Goal: Check status: Check status

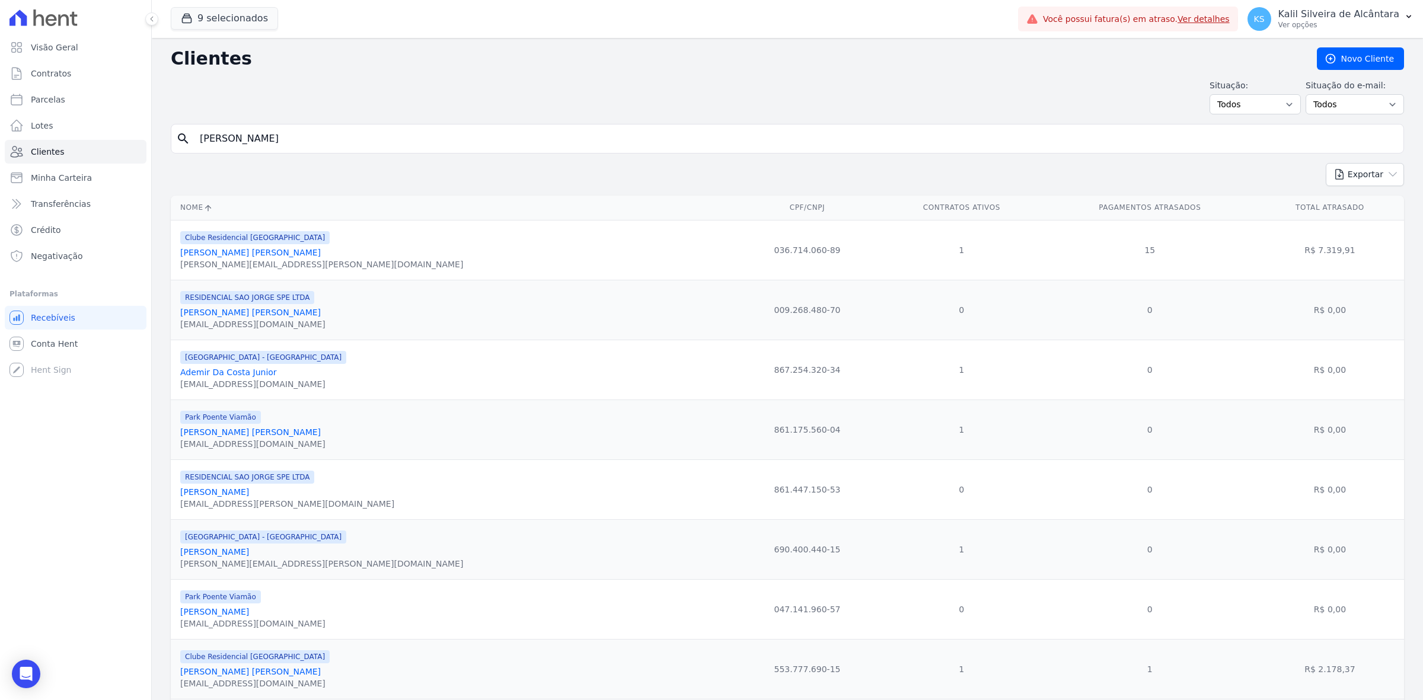
type input "[PERSON_NAME]"
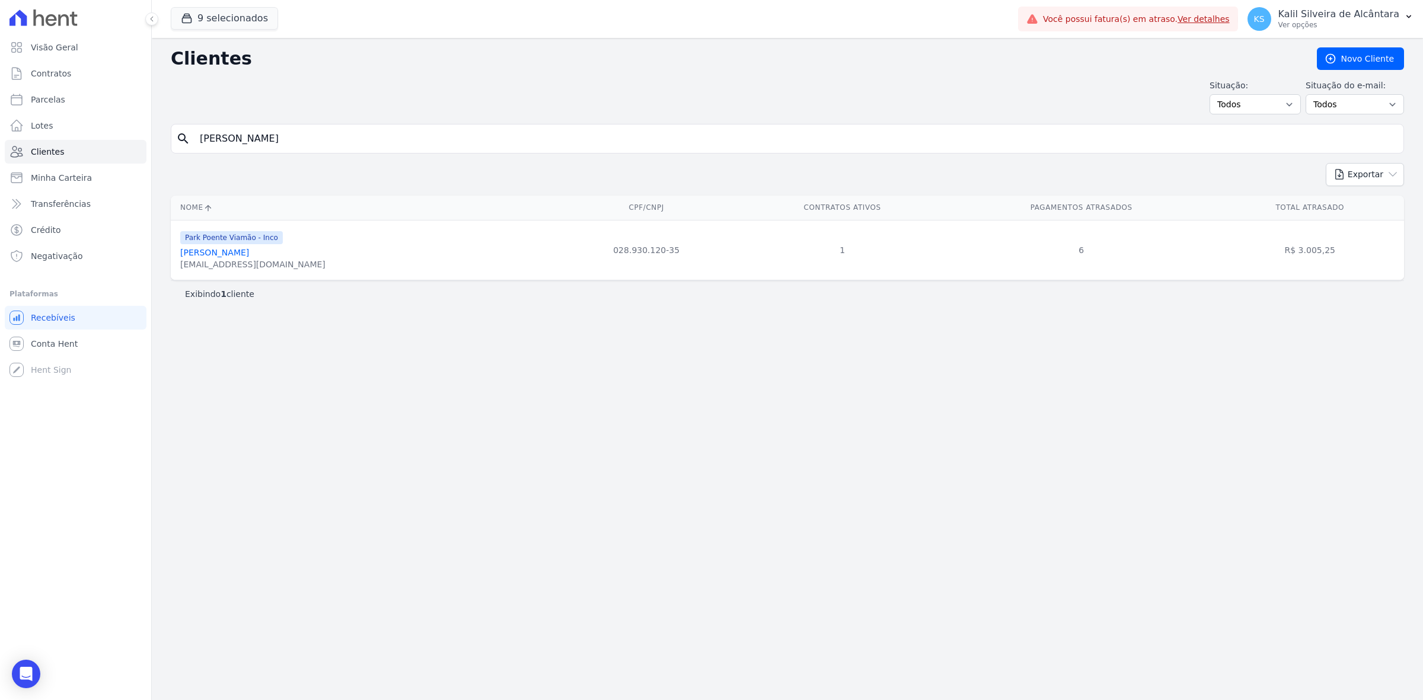
click at [232, 256] on link "[PERSON_NAME]" at bounding box center [214, 252] width 69 height 9
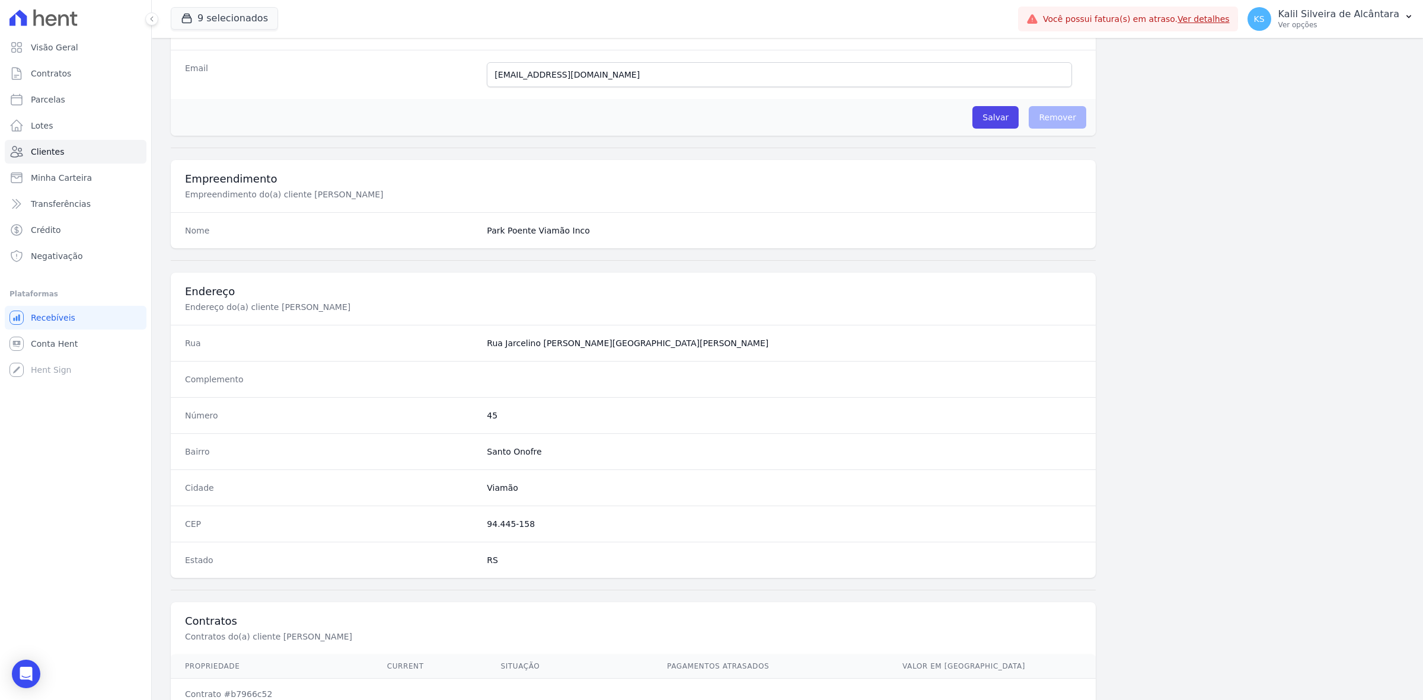
scroll to position [413, 0]
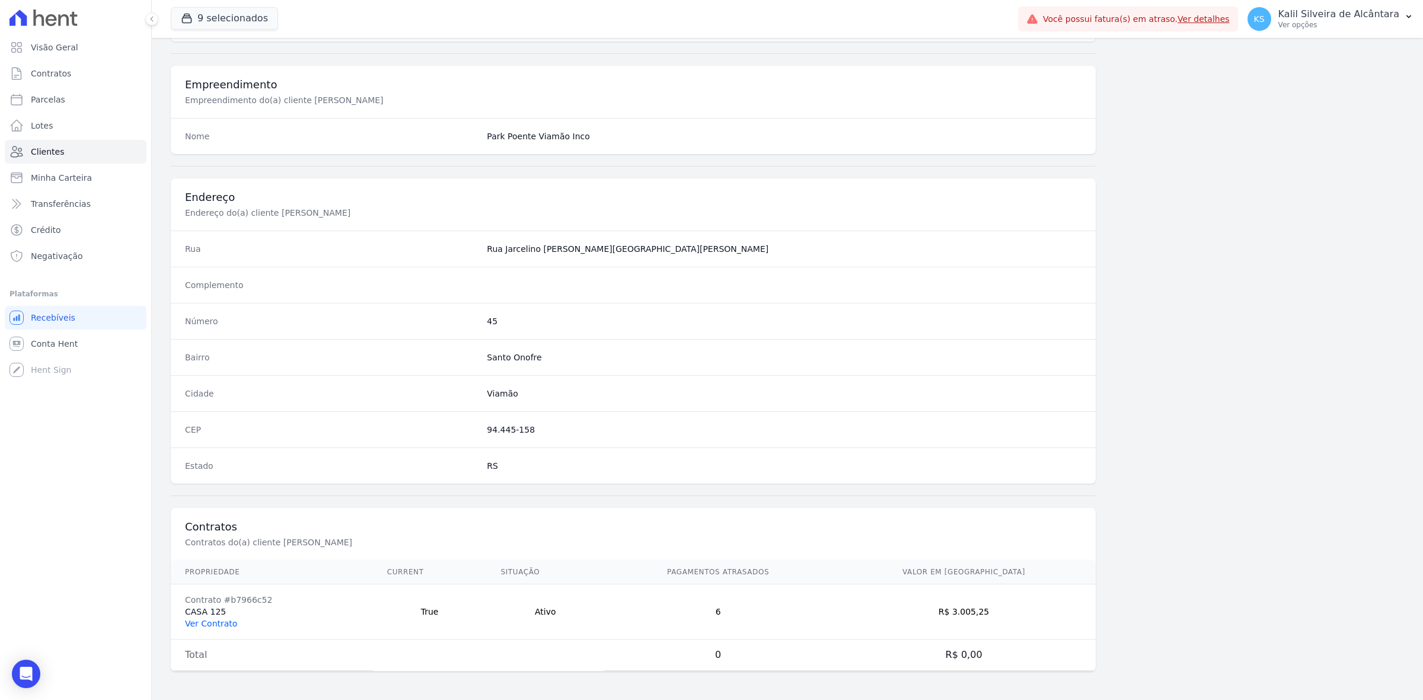
click at [218, 621] on link "Ver Contrato" at bounding box center [211, 623] width 52 height 9
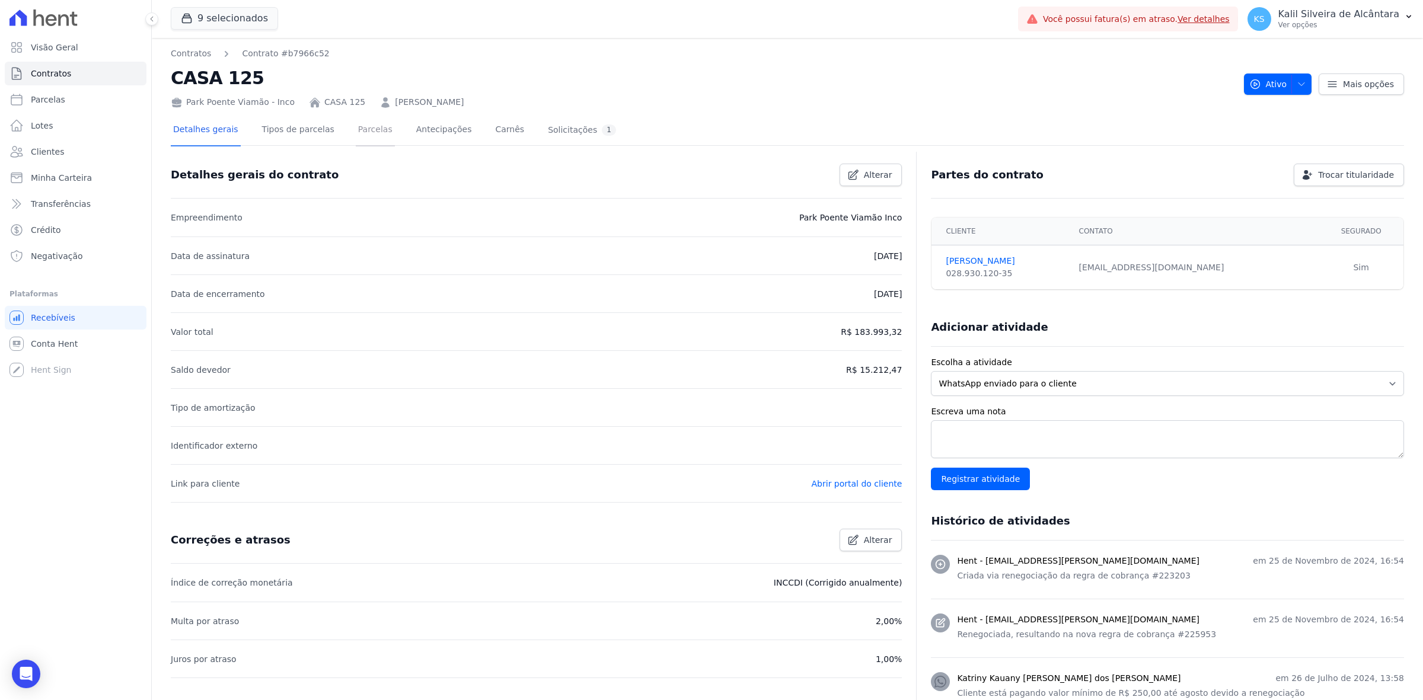
click at [356, 131] on link "Parcelas" at bounding box center [375, 130] width 39 height 31
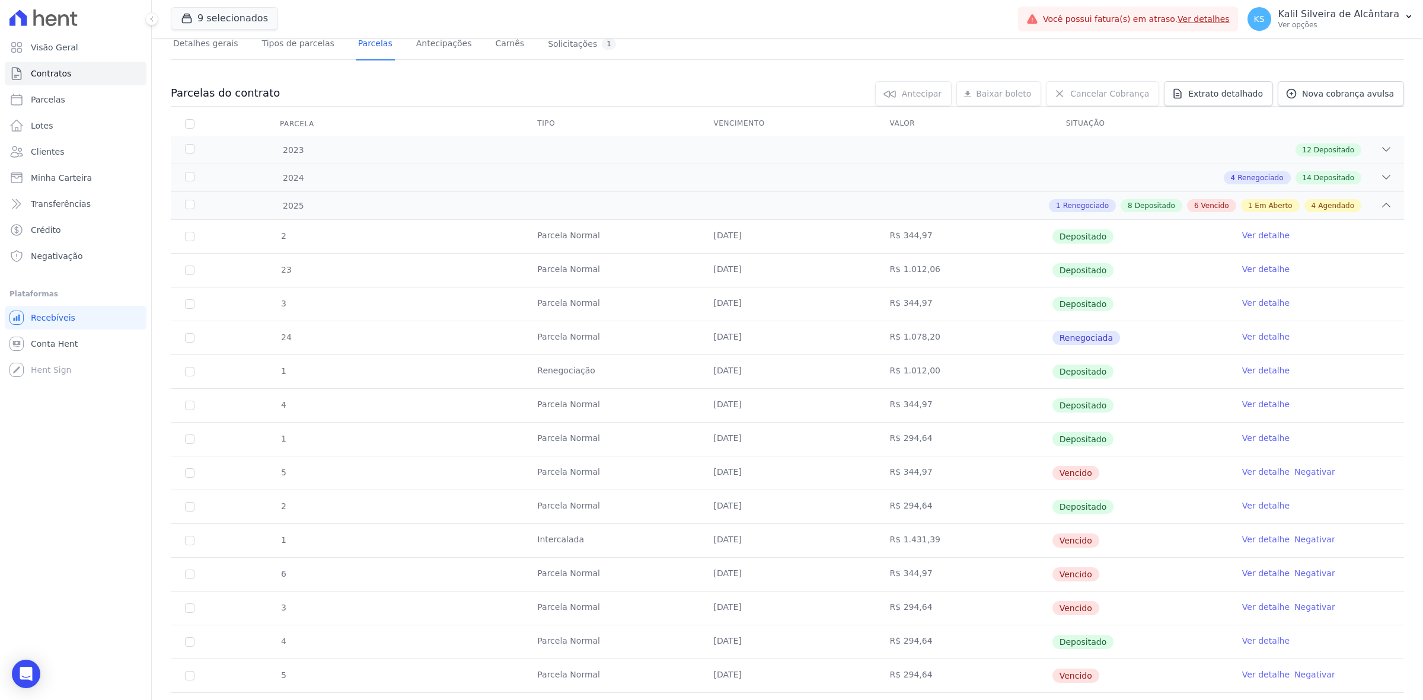
scroll to position [222, 0]
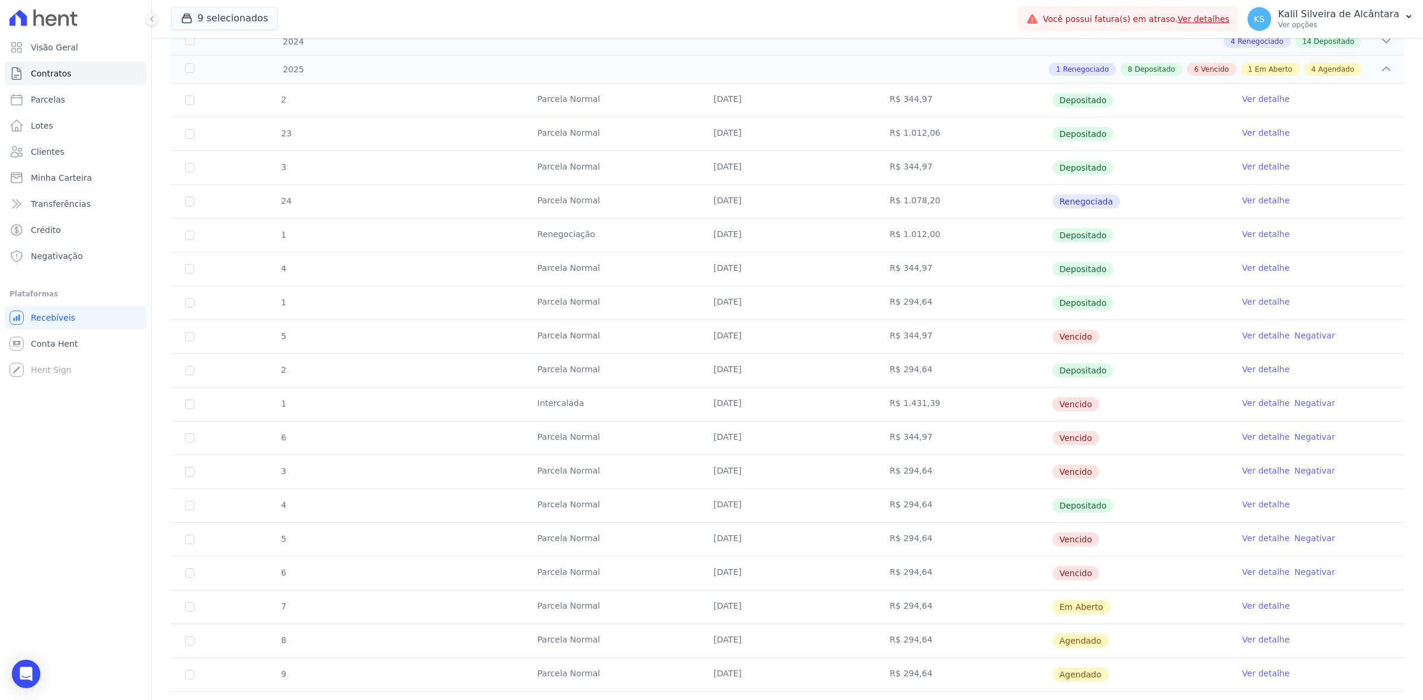
drag, startPoint x: 722, startPoint y: 576, endPoint x: 905, endPoint y: 573, distance: 183.2
click at [905, 573] on tr "6 [GEOGRAPHIC_DATA] [DATE] R$ 294,64 [GEOGRAPHIC_DATA] Ver detalhe Negativar" at bounding box center [787, 573] width 1233 height 34
